Goal: Transaction & Acquisition: Purchase product/service

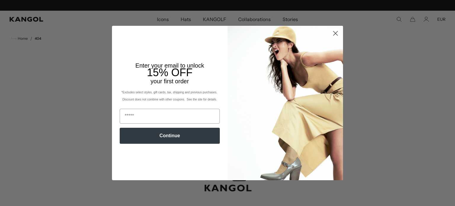
scroll to position [0, 122]
click at [331, 32] on circle "Close dialog" at bounding box center [336, 33] width 10 height 10
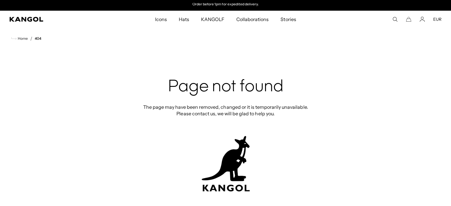
scroll to position [0, 0]
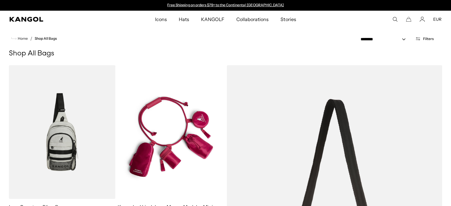
click at [424, 41] on button "Filters" at bounding box center [424, 38] width 26 height 5
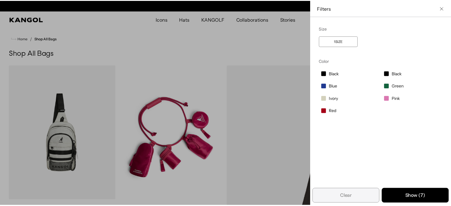
scroll to position [0, 122]
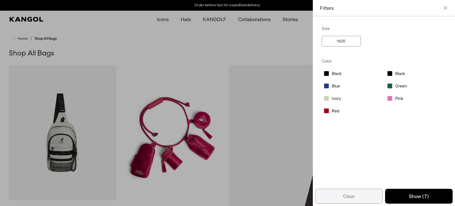
click at [444, 7] on icon "Close filter list" at bounding box center [446, 8] width 4 height 4
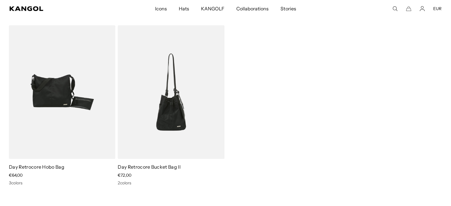
scroll to position [0, 0]
